Goal: Task Accomplishment & Management: Use online tool/utility

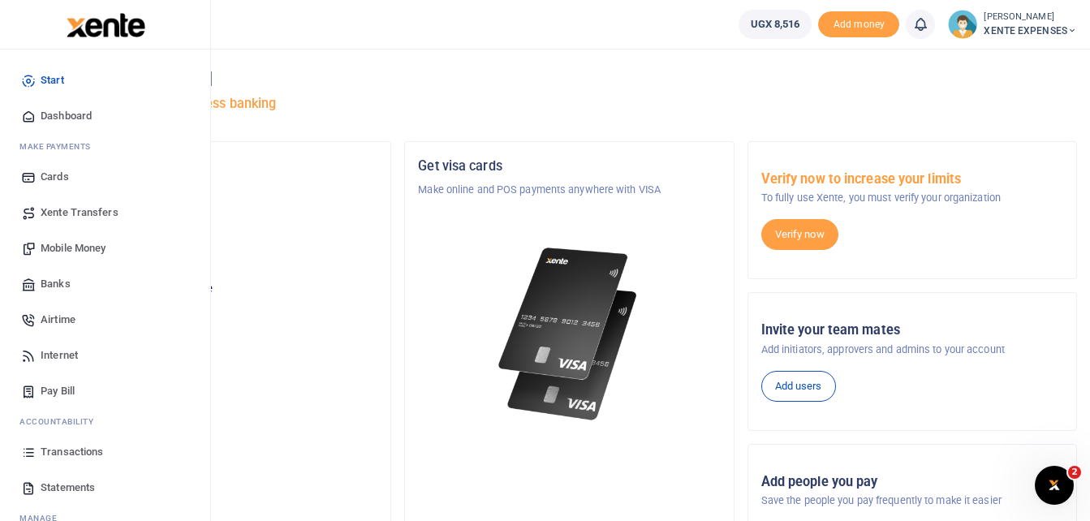
click at [105, 451] on link "Transactions" at bounding box center [105, 452] width 184 height 36
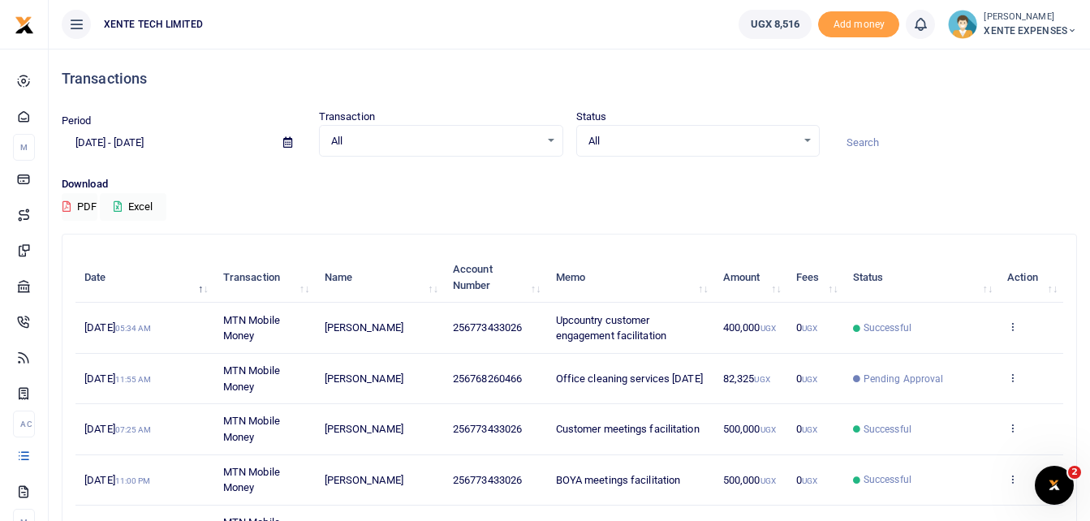
click at [285, 140] on icon at bounding box center [287, 142] width 9 height 11
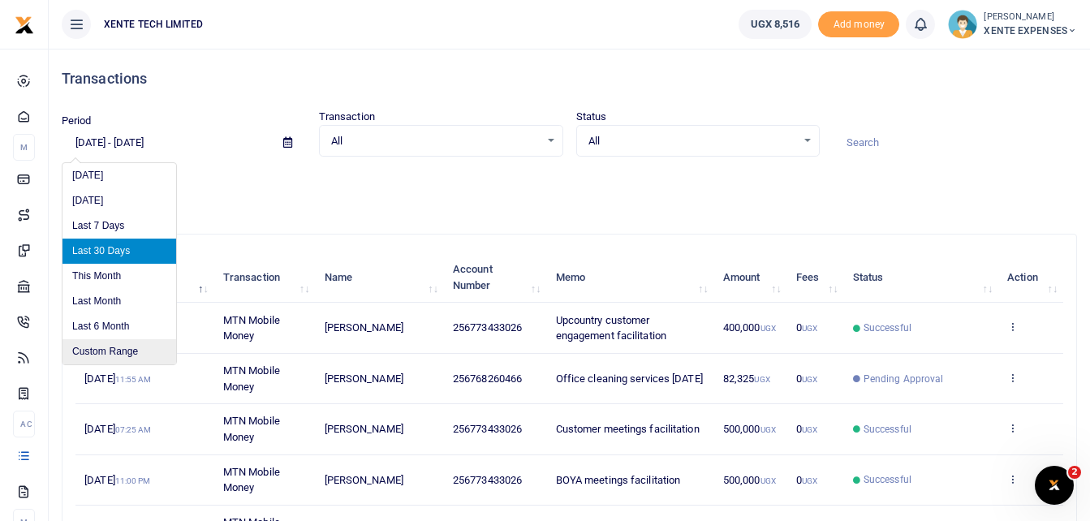
click at [105, 352] on li "Custom Range" at bounding box center [119, 351] width 114 height 25
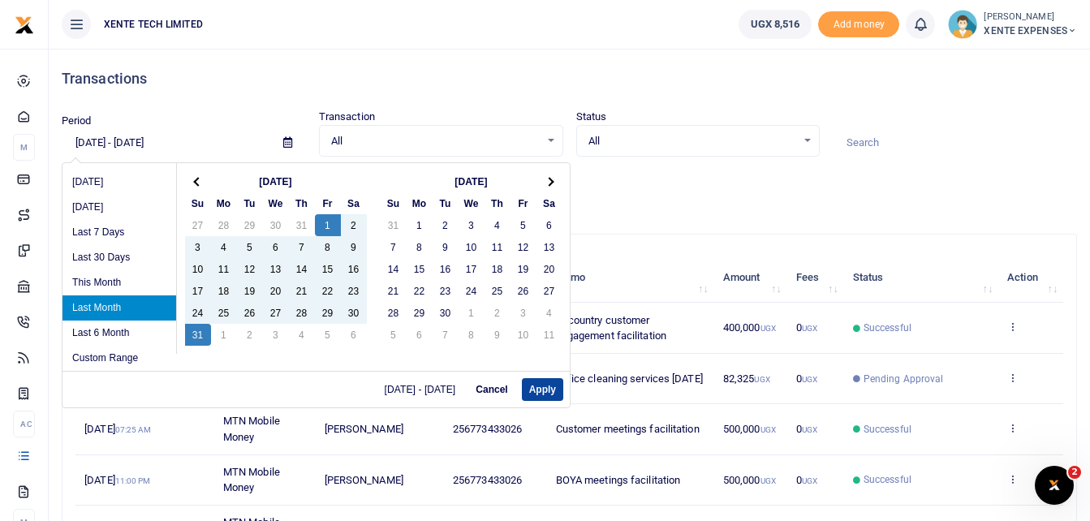
click at [537, 385] on button "Apply" at bounding box center [542, 389] width 41 height 23
type input "08/01/2025 - 08/31/2025"
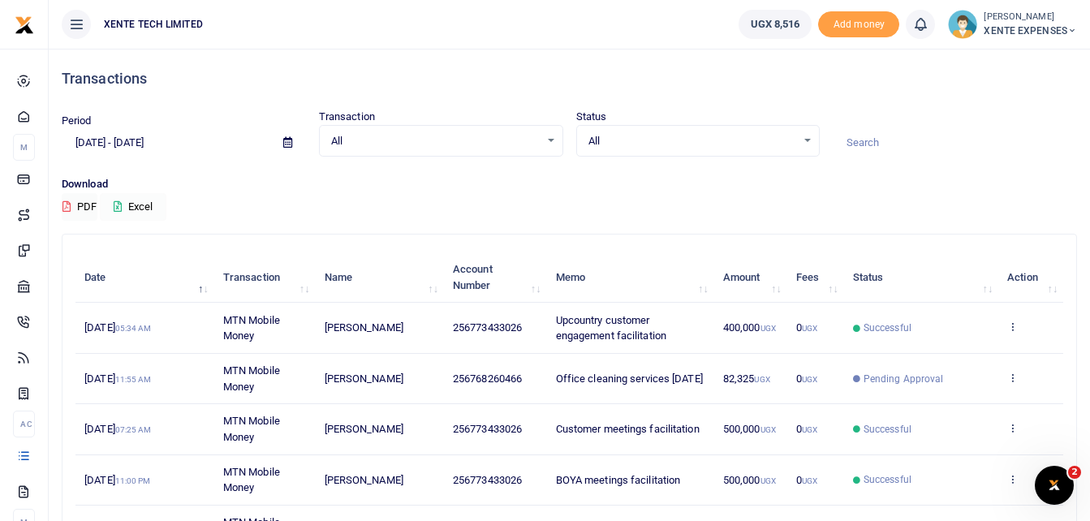
click at [120, 203] on icon at bounding box center [118, 206] width 8 height 11
